Goal: Information Seeking & Learning: Learn about a topic

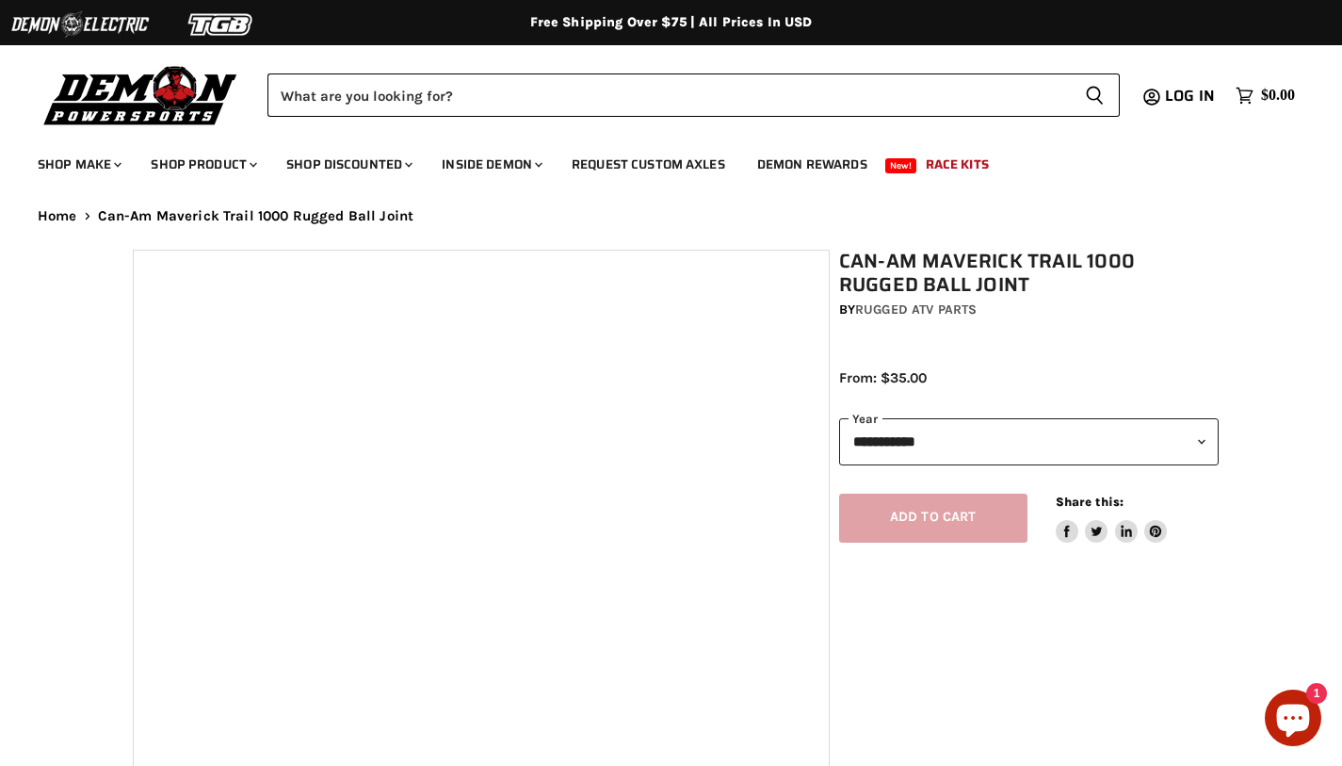
select select "******"
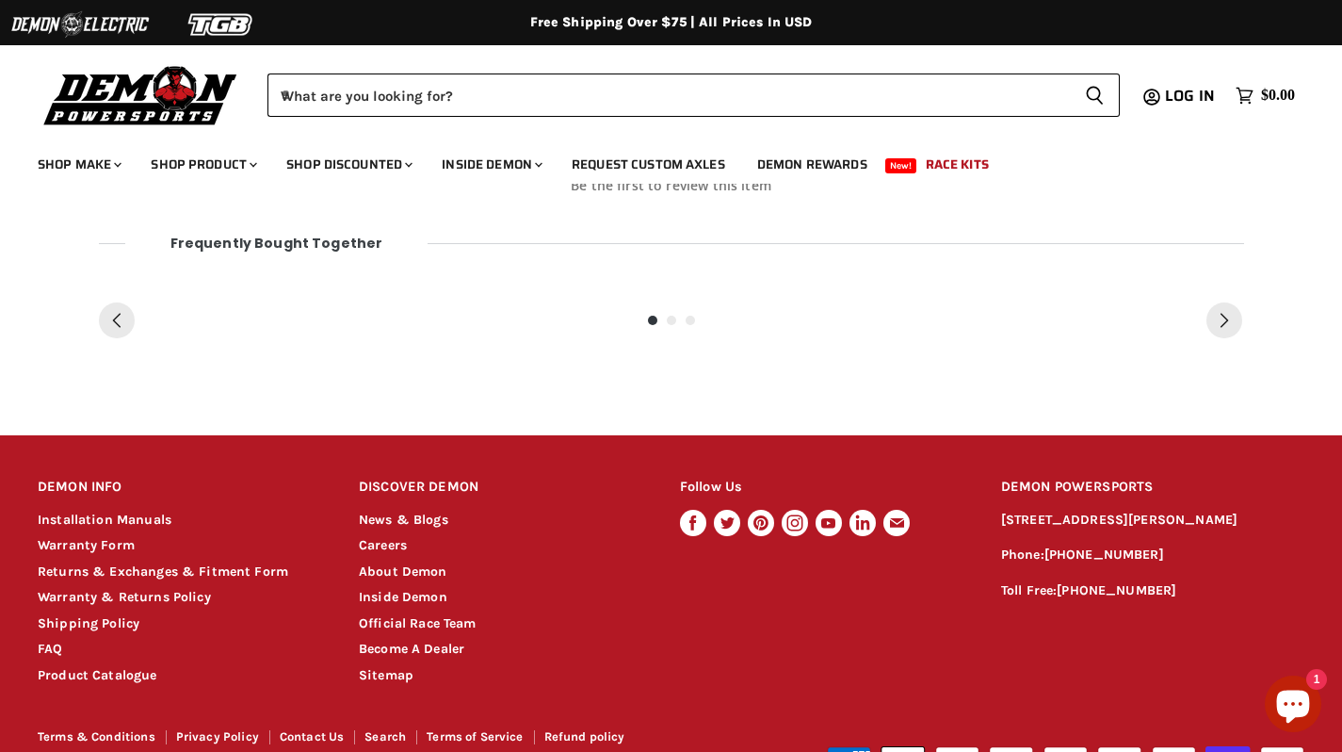
scroll to position [1470, 0]
